Goal: Task Accomplishment & Management: Manage account settings

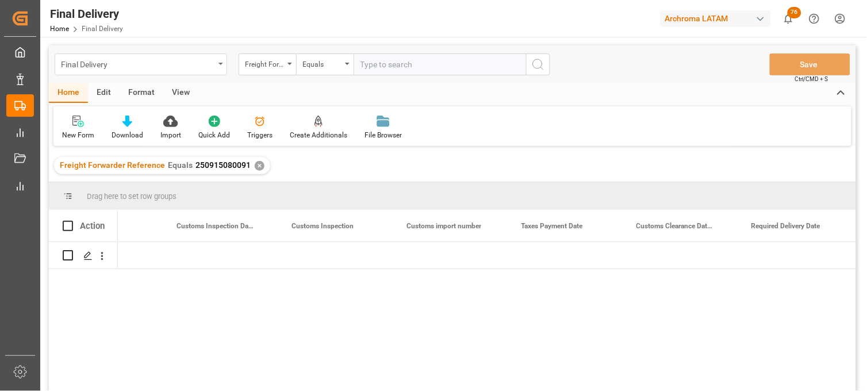
click at [106, 70] on div "Final Delivery" at bounding box center [138, 63] width 154 height 14
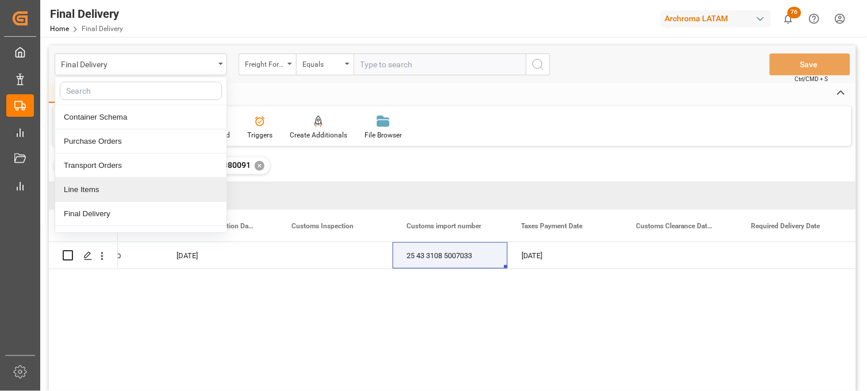
click at [98, 193] on div "Line Items" at bounding box center [140, 190] width 171 height 24
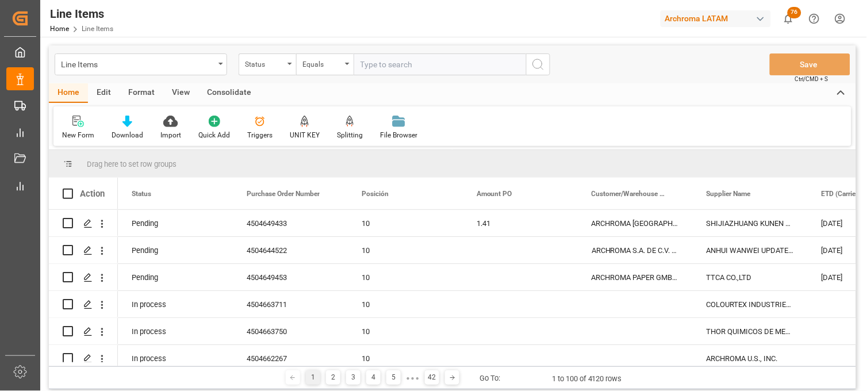
drag, startPoint x: 98, startPoint y: 193, endPoint x: 368, endPoint y: 93, distance: 287.8
click at [368, 93] on div "Home Edit Format View Consolidate" at bounding box center [453, 93] width 808 height 20
click at [283, 64] on div "Status" at bounding box center [264, 62] width 39 height 13
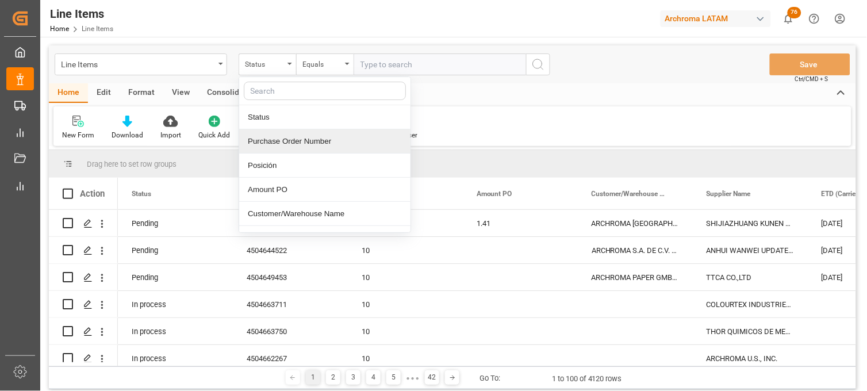
click at [301, 142] on div "Purchase Order Number" at bounding box center [324, 141] width 171 height 24
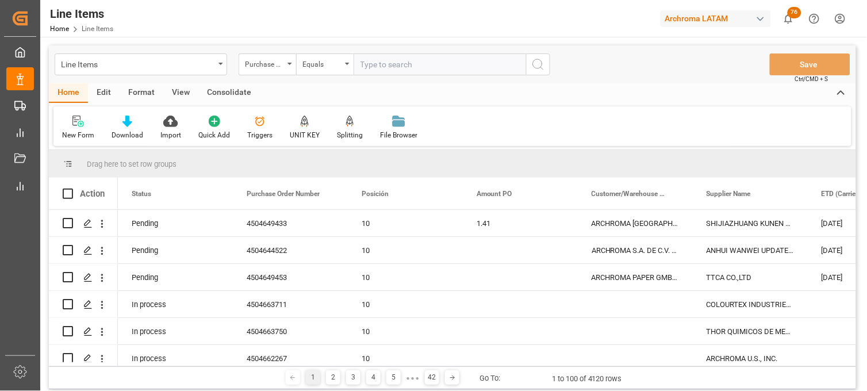
click at [372, 64] on input "text" at bounding box center [440, 64] width 173 height 22
paste input "4504505151"
type input "4504505151"
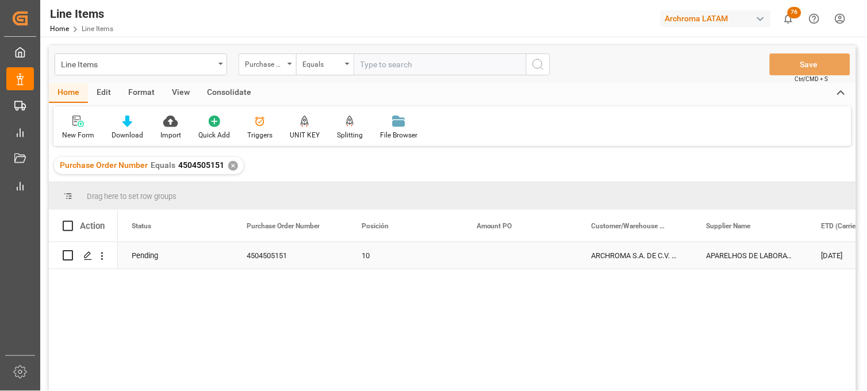
click at [480, 255] on div "Press SPACE to select this row." at bounding box center [520, 255] width 115 height 26
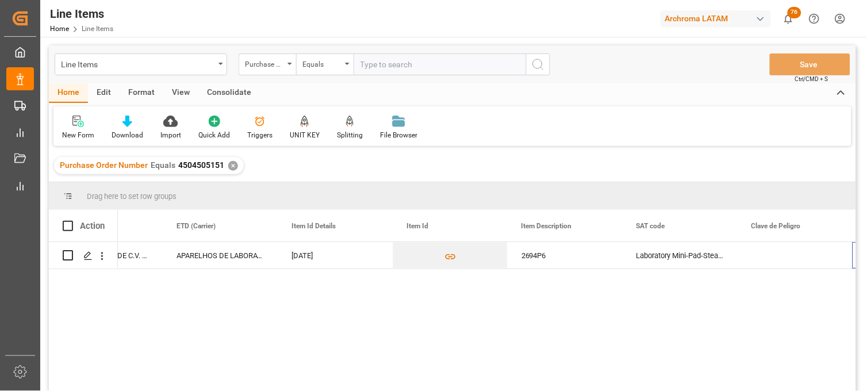
scroll to position [0, 645]
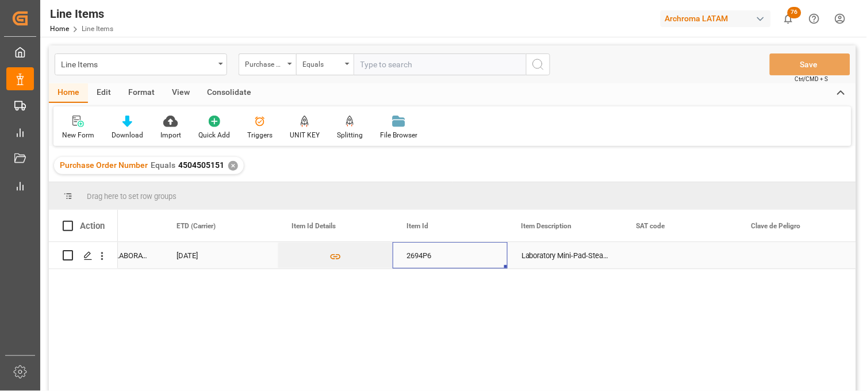
click at [443, 259] on div "2694P6" at bounding box center [450, 255] width 115 height 26
click at [171, 60] on div "Line Items" at bounding box center [138, 63] width 154 height 14
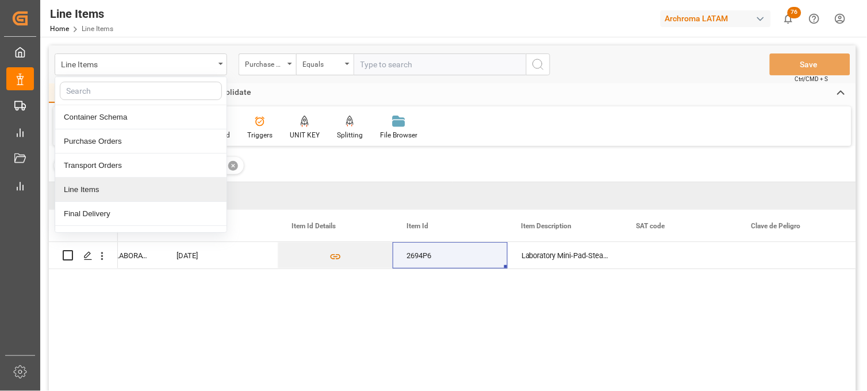
scroll to position [64, 0]
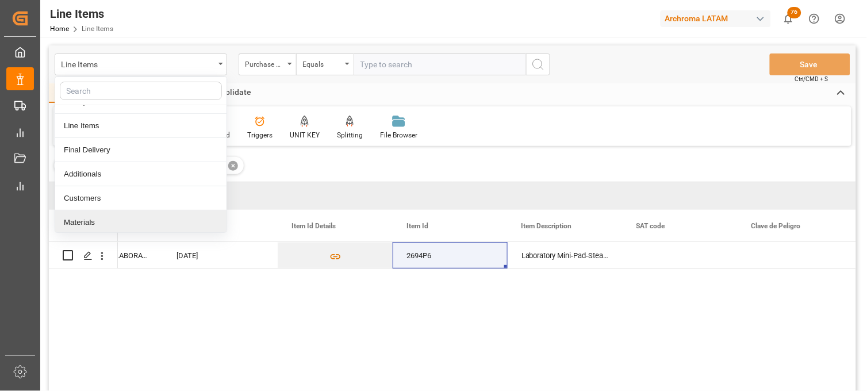
click at [112, 225] on div "Materials" at bounding box center [140, 223] width 171 height 24
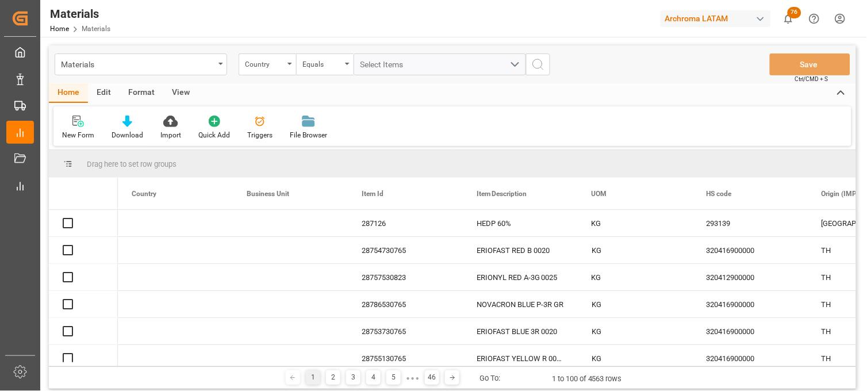
click at [288, 64] on icon "open menu" at bounding box center [290, 64] width 5 height 2
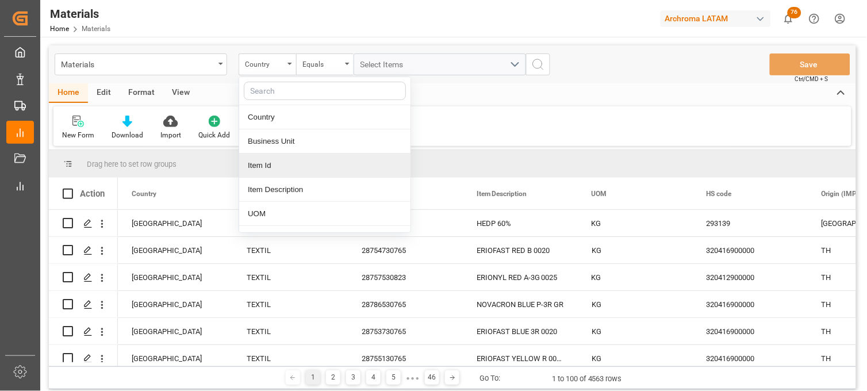
click at [276, 162] on div "Item Id" at bounding box center [324, 166] width 171 height 24
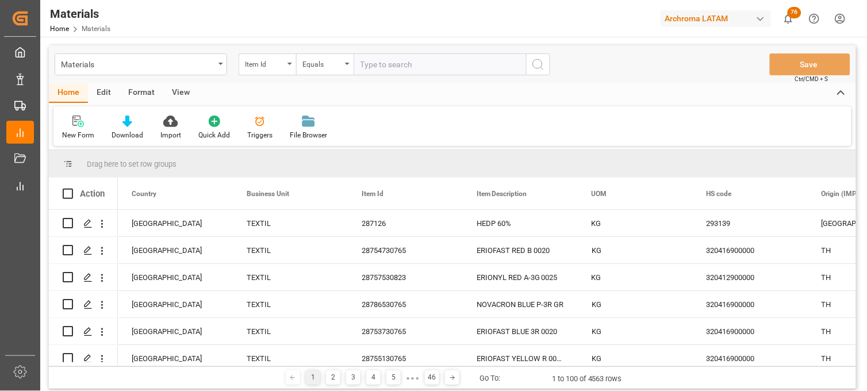
type input "2694P6"
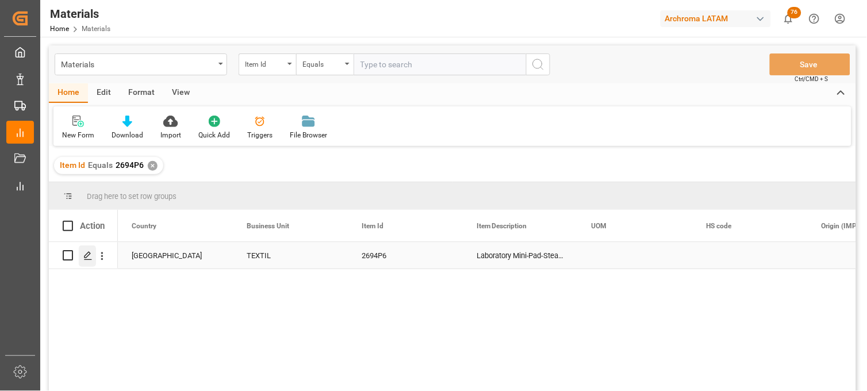
click at [88, 258] on icon "Press SPACE to select this row." at bounding box center [87, 255] width 9 height 9
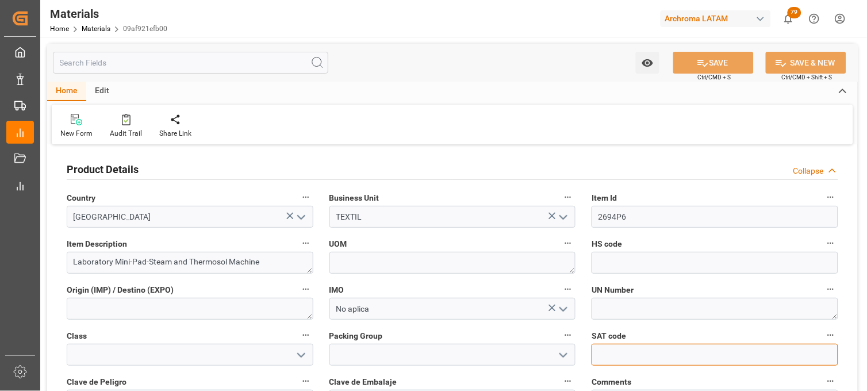
click at [614, 354] on input "text" at bounding box center [715, 355] width 247 height 22
paste input "40101901"
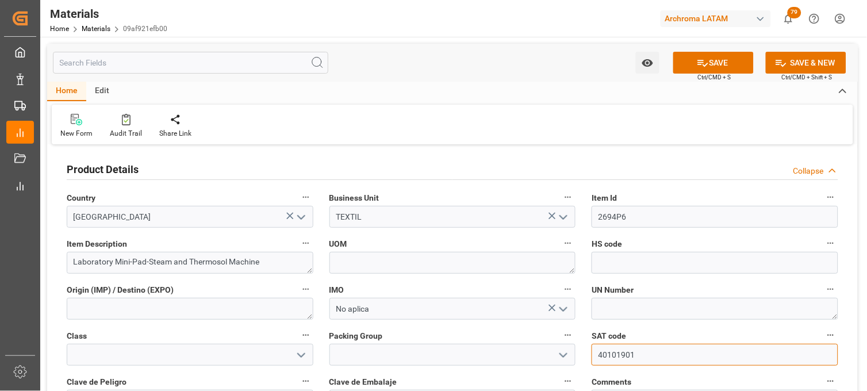
type input "40101901"
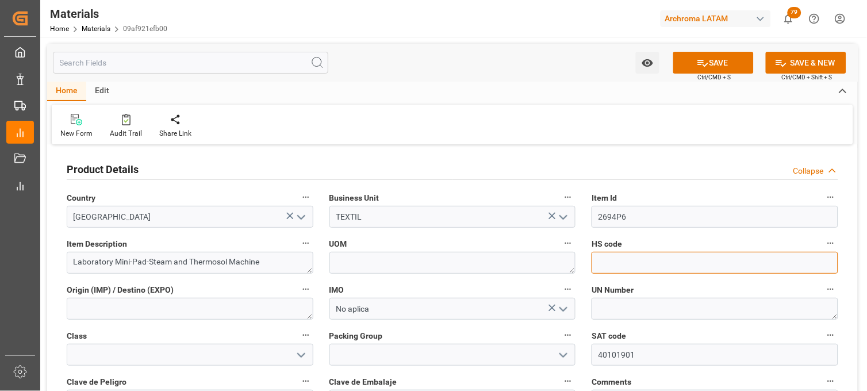
click at [624, 260] on input at bounding box center [715, 263] width 247 height 22
click at [618, 261] on input at bounding box center [715, 263] width 247 height 22
paste input "[PHONE_NUMBER]"
drag, startPoint x: 611, startPoint y: 262, endPoint x: 629, endPoint y: 262, distance: 18.4
click at [611, 262] on input "[PHONE_NUMBER]" at bounding box center [715, 263] width 247 height 22
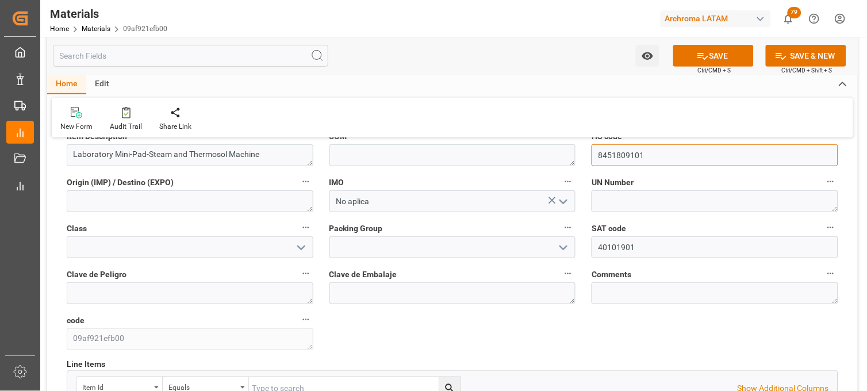
scroll to position [128, 0]
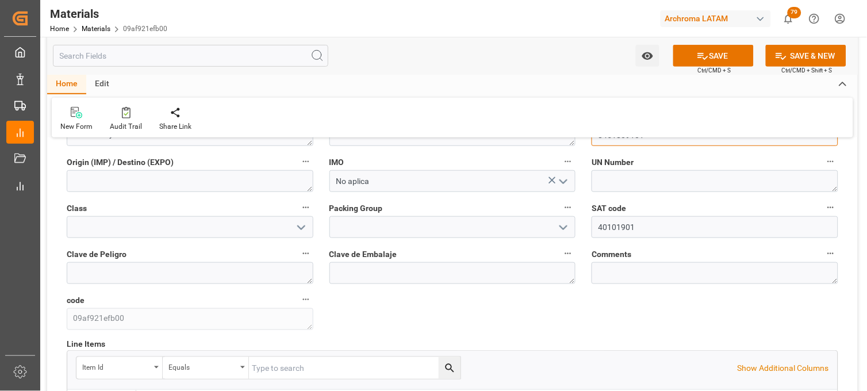
type input "8451809101"
click at [410, 265] on textarea at bounding box center [453, 273] width 247 height 22
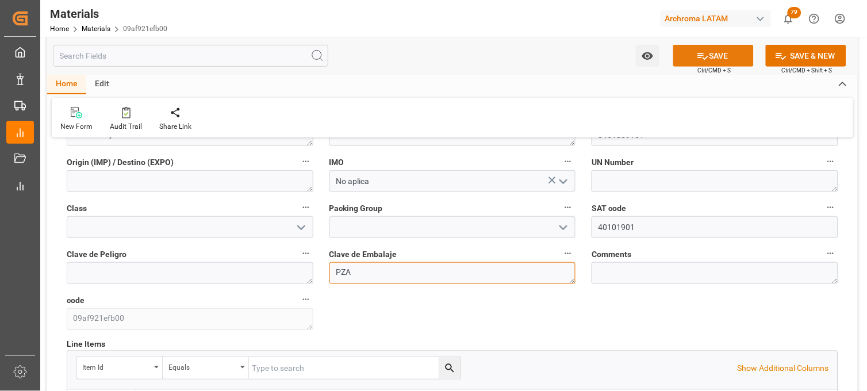
type textarea "PZA"
click at [700, 60] on icon at bounding box center [703, 56] width 12 height 12
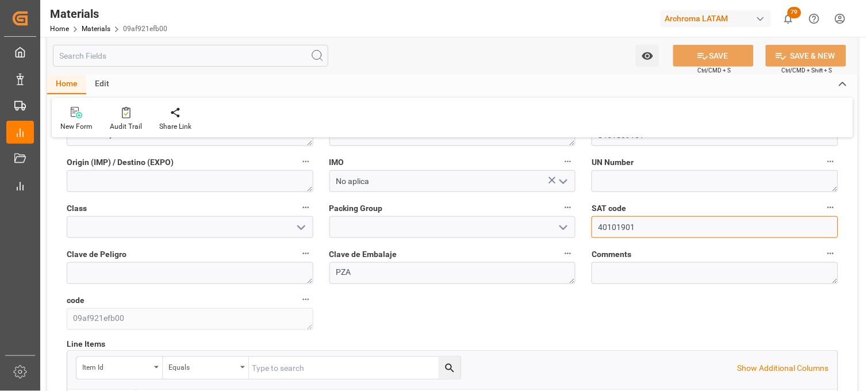
click at [602, 228] on input "40101901" at bounding box center [715, 227] width 247 height 22
click at [667, 308] on div "Product Details Collapse Country Mexico Business Unit TEXTIL Item Id 2694P6 Ite…" at bounding box center [452, 241] width 811 height 443
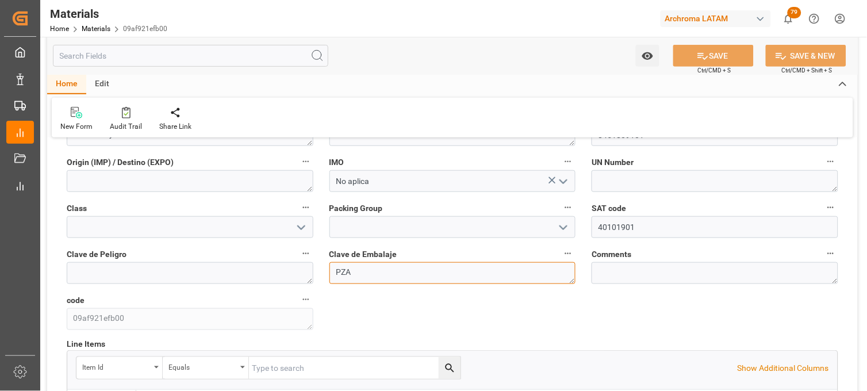
drag, startPoint x: 353, startPoint y: 270, endPoint x: 330, endPoint y: 268, distance: 22.6
click at [330, 268] on textarea "PZA" at bounding box center [453, 273] width 247 height 22
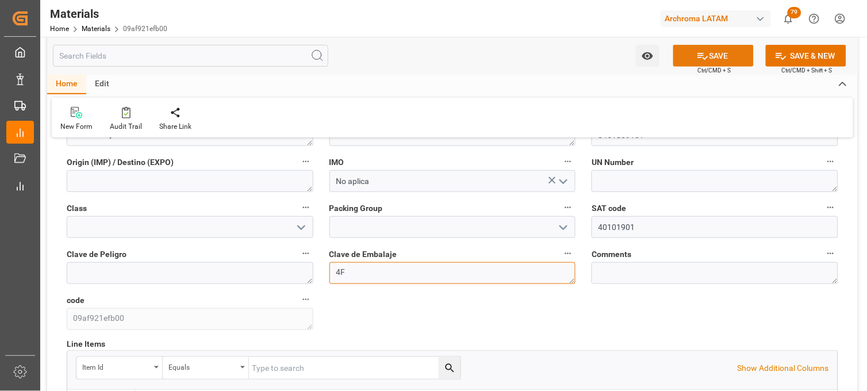
type textarea "4F"
click at [720, 55] on button "SAVE" at bounding box center [714, 56] width 81 height 22
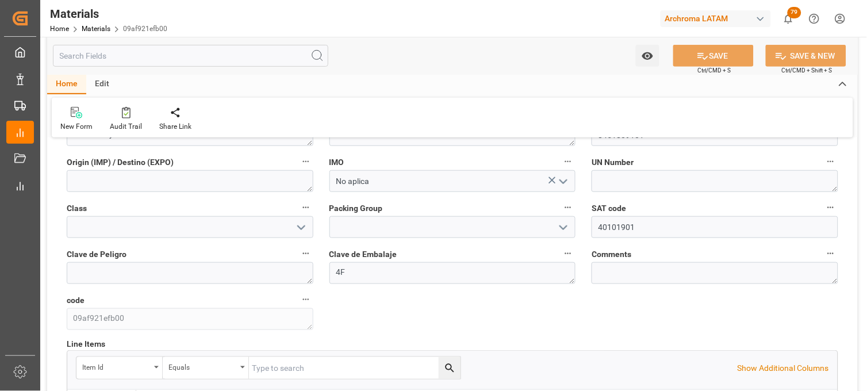
scroll to position [64, 0]
